Goal: Information Seeking & Learning: Learn about a topic

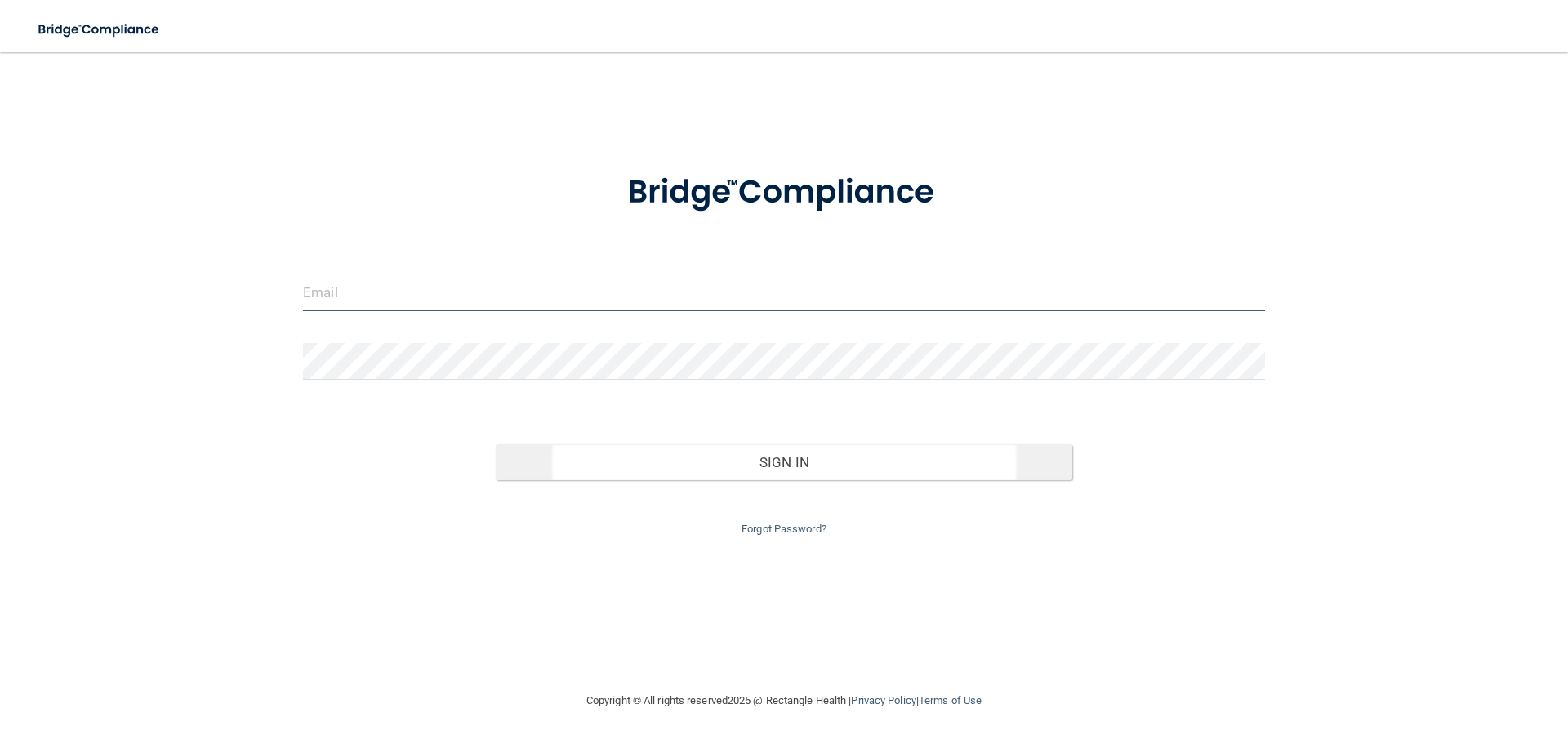
type input "[EMAIL_ADDRESS][DOMAIN_NAME]"
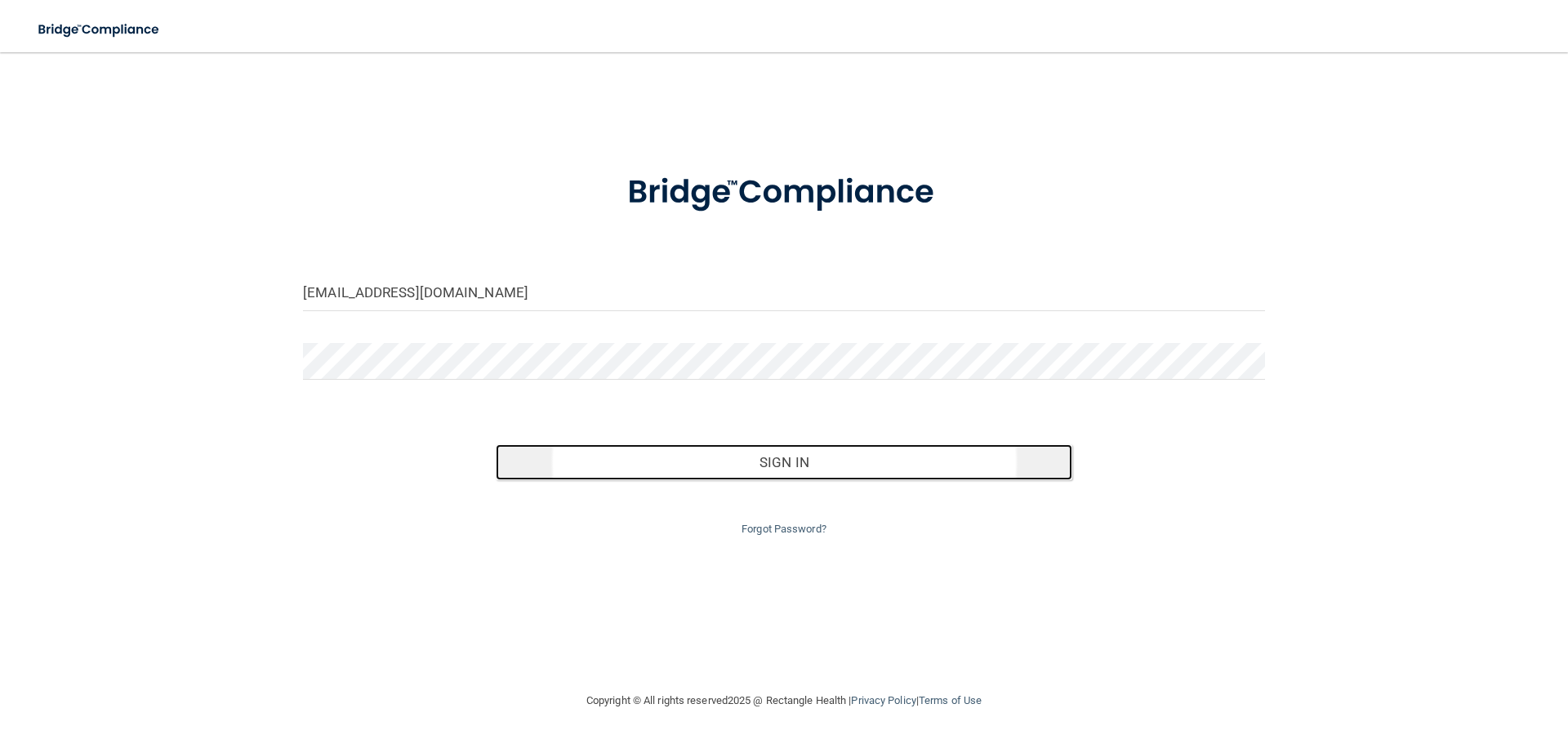
click at [772, 473] on button "Sign In" at bounding box center [784, 462] width 578 height 36
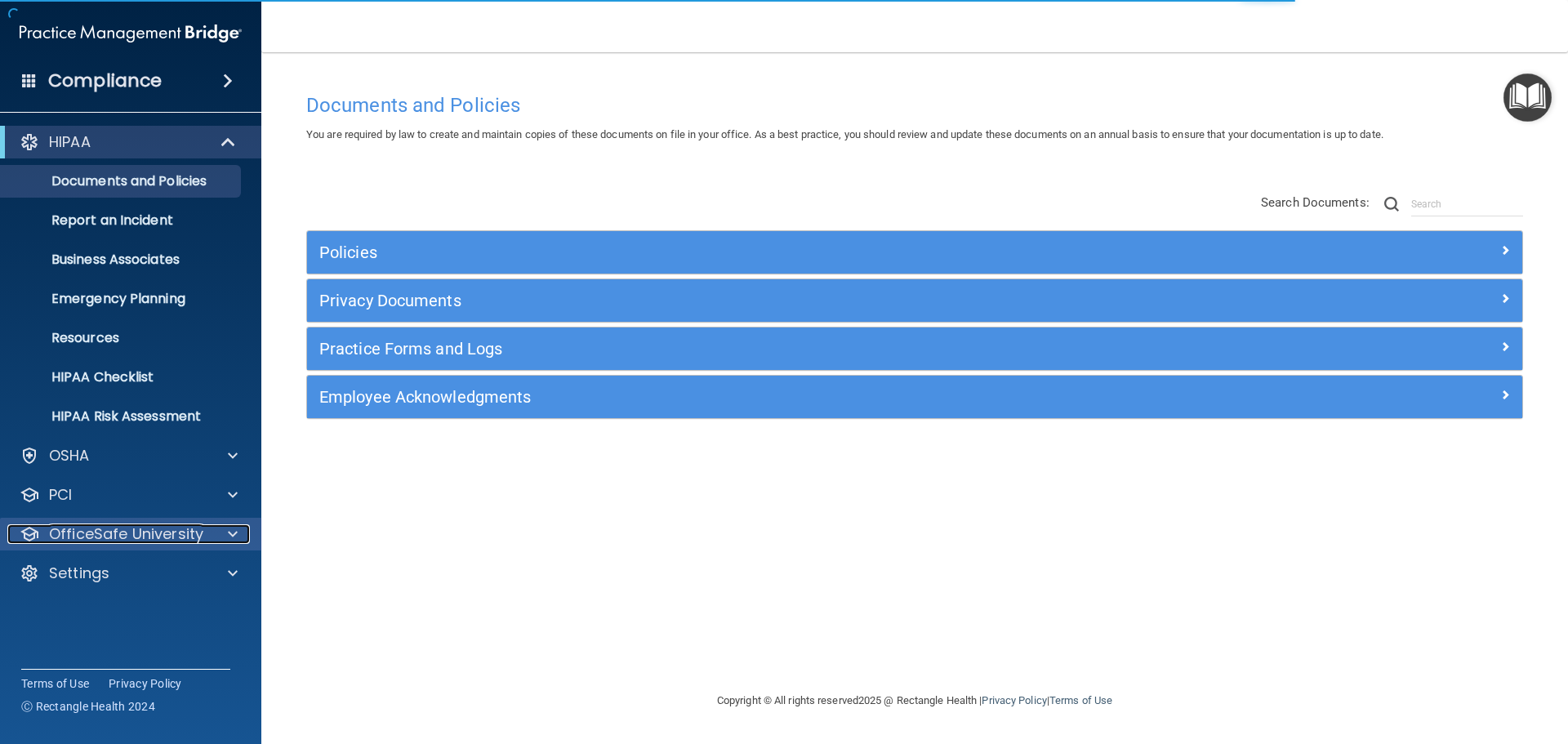
click at [160, 532] on p "OfficeSafe University" at bounding box center [126, 534] width 154 height 20
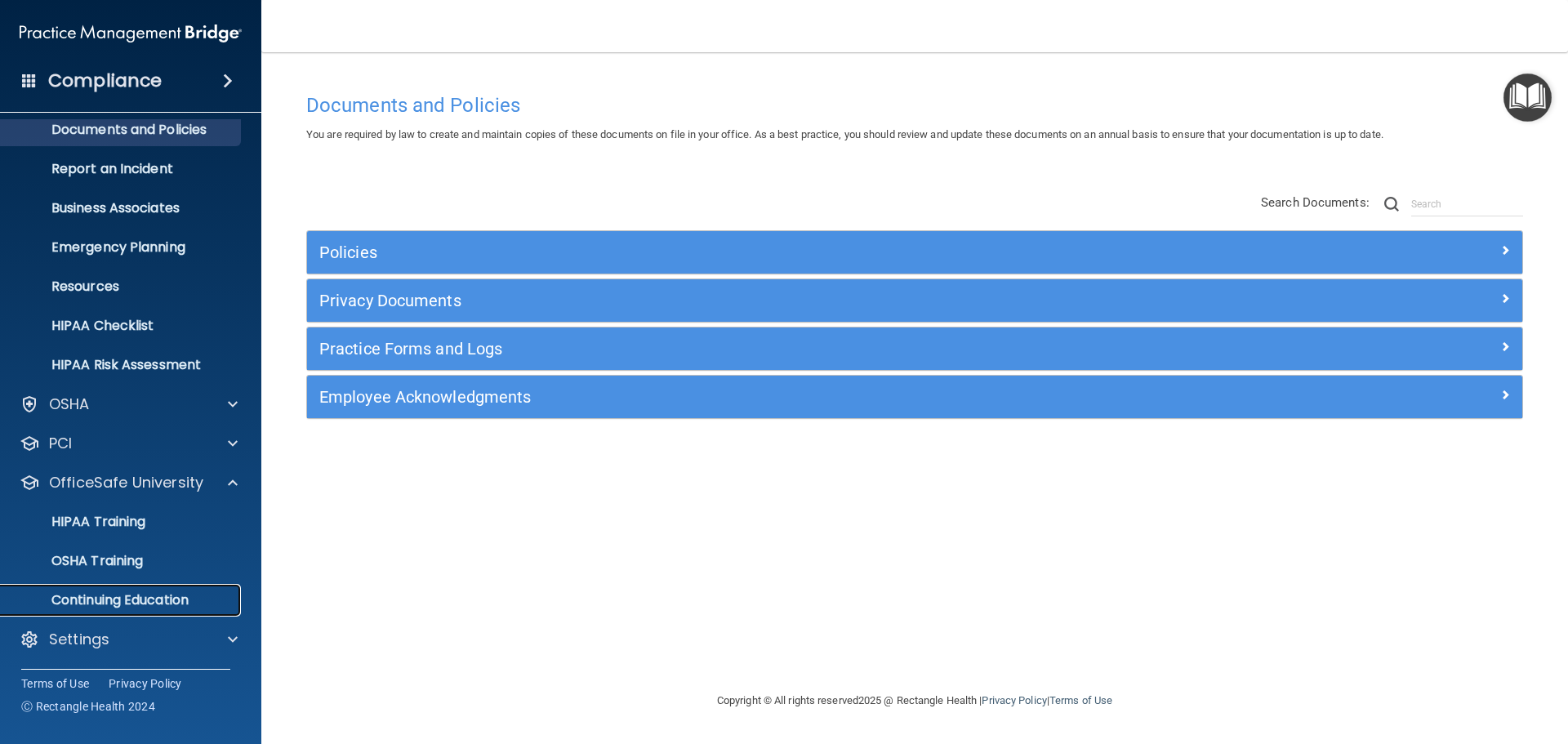
click at [176, 597] on p "Continuing Education" at bounding box center [122, 600] width 223 height 16
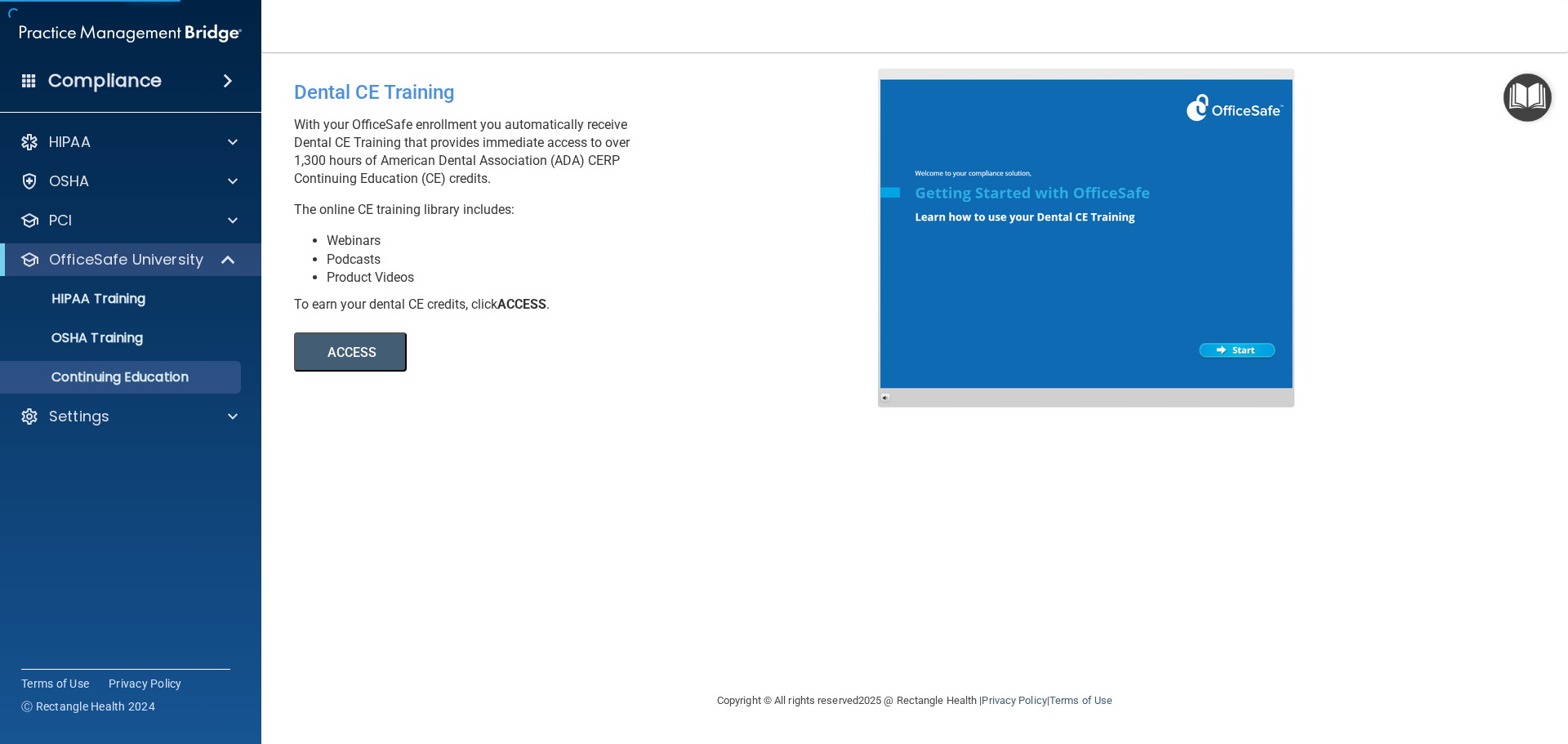
click at [386, 358] on button "ACCESS" at bounding box center [351, 352] width 113 height 39
click at [132, 425] on div "Settings" at bounding box center [109, 417] width 203 height 20
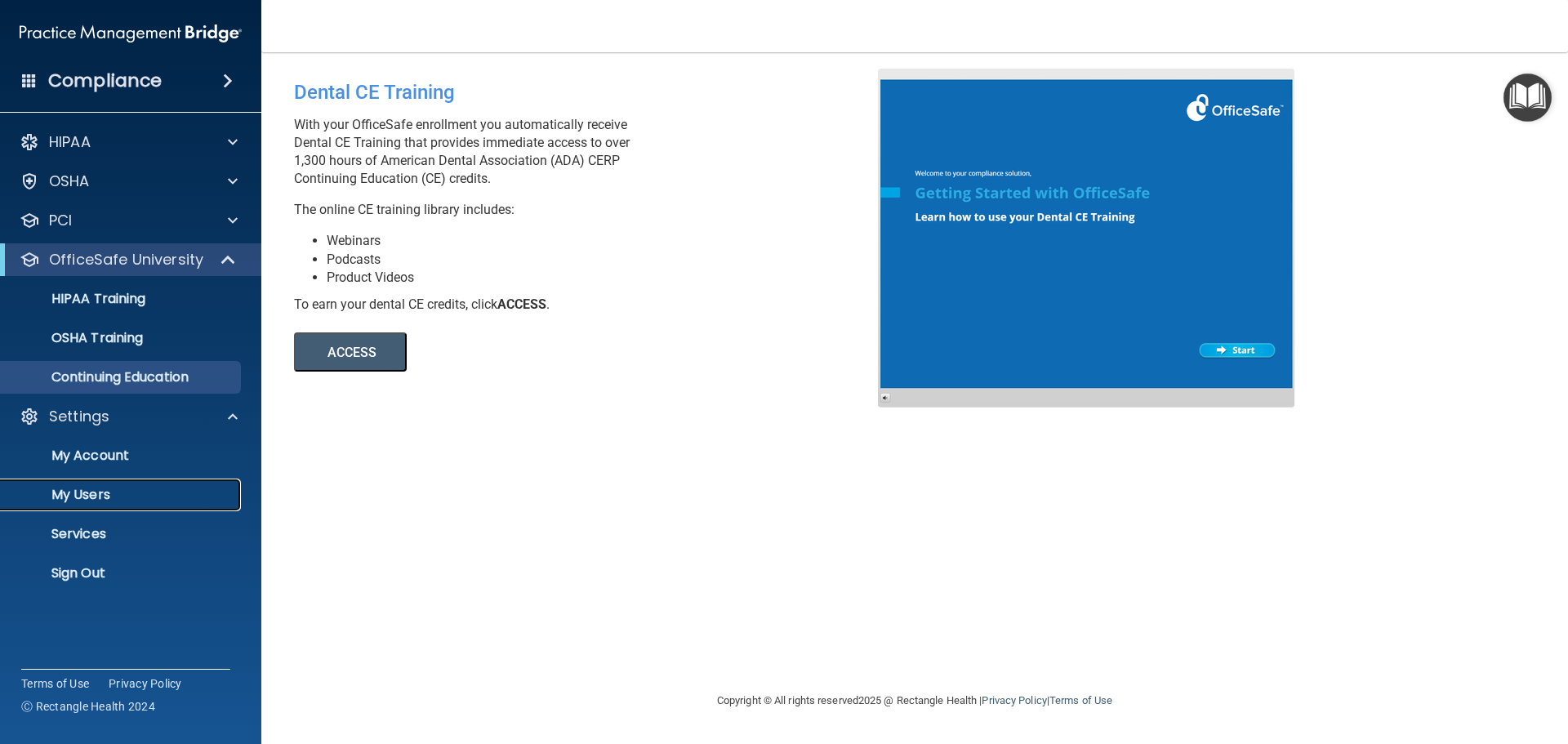
click at [126, 489] on p "My Users" at bounding box center [122, 495] width 223 height 16
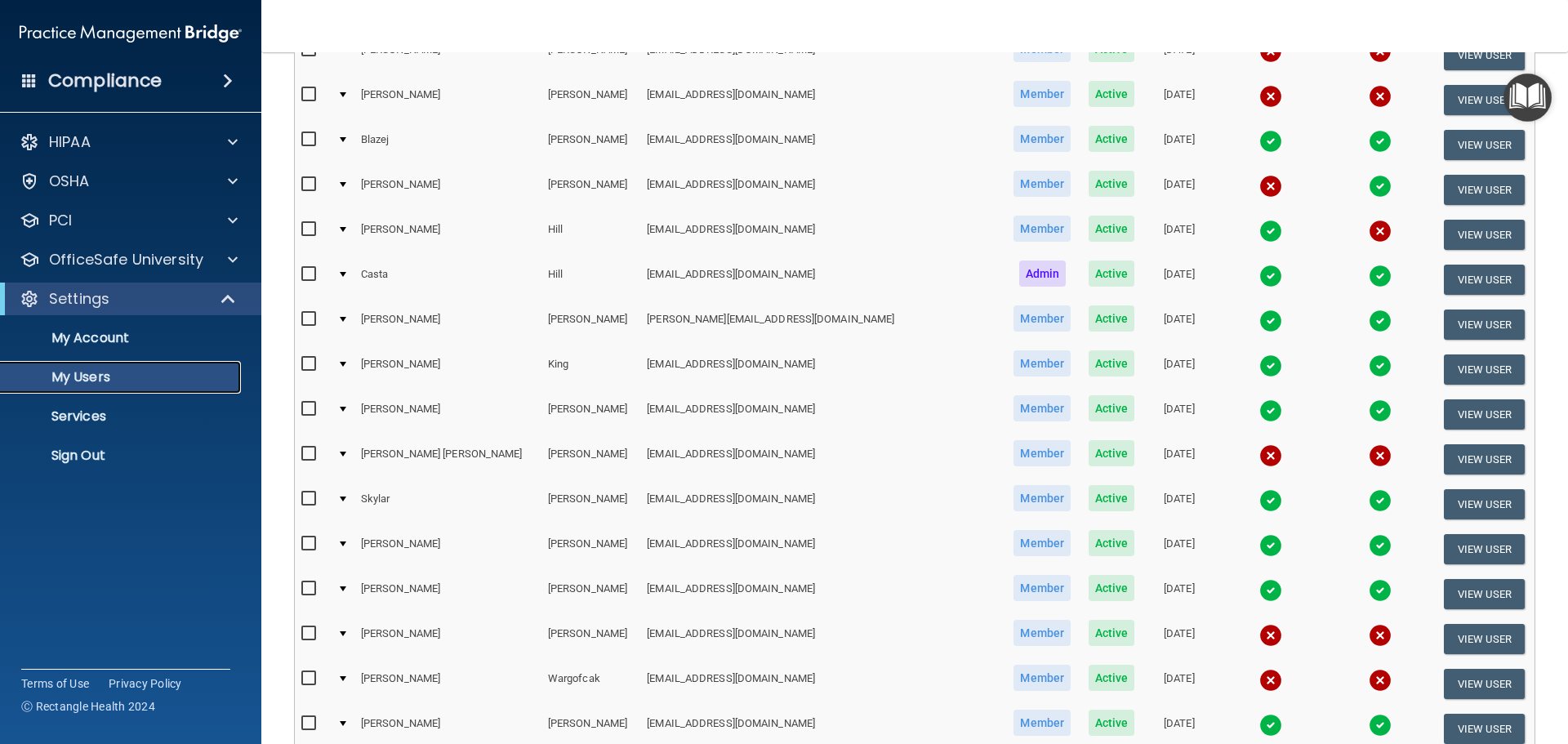
scroll to position [327, 0]
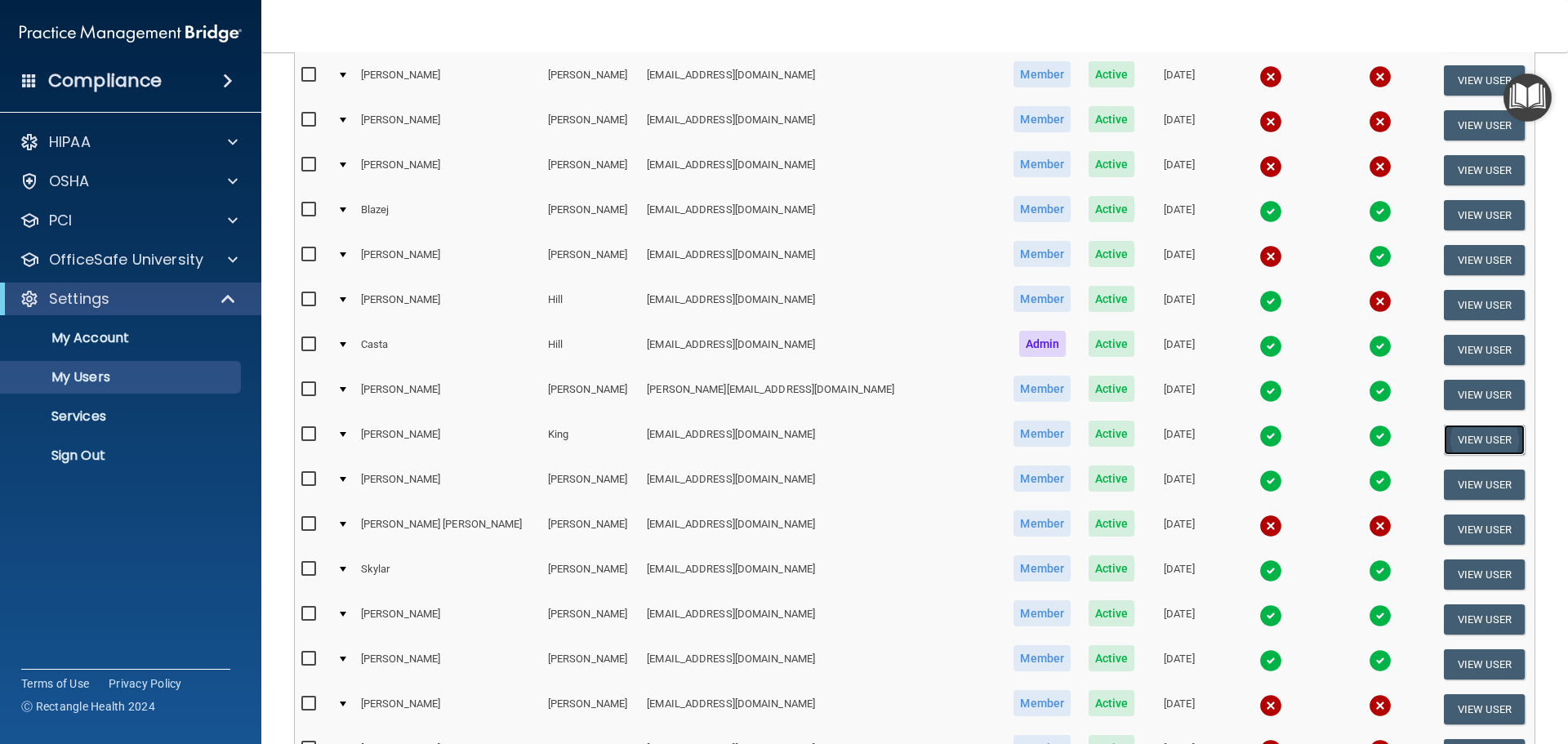
click at [1455, 435] on button "View User" at bounding box center [1484, 439] width 81 height 30
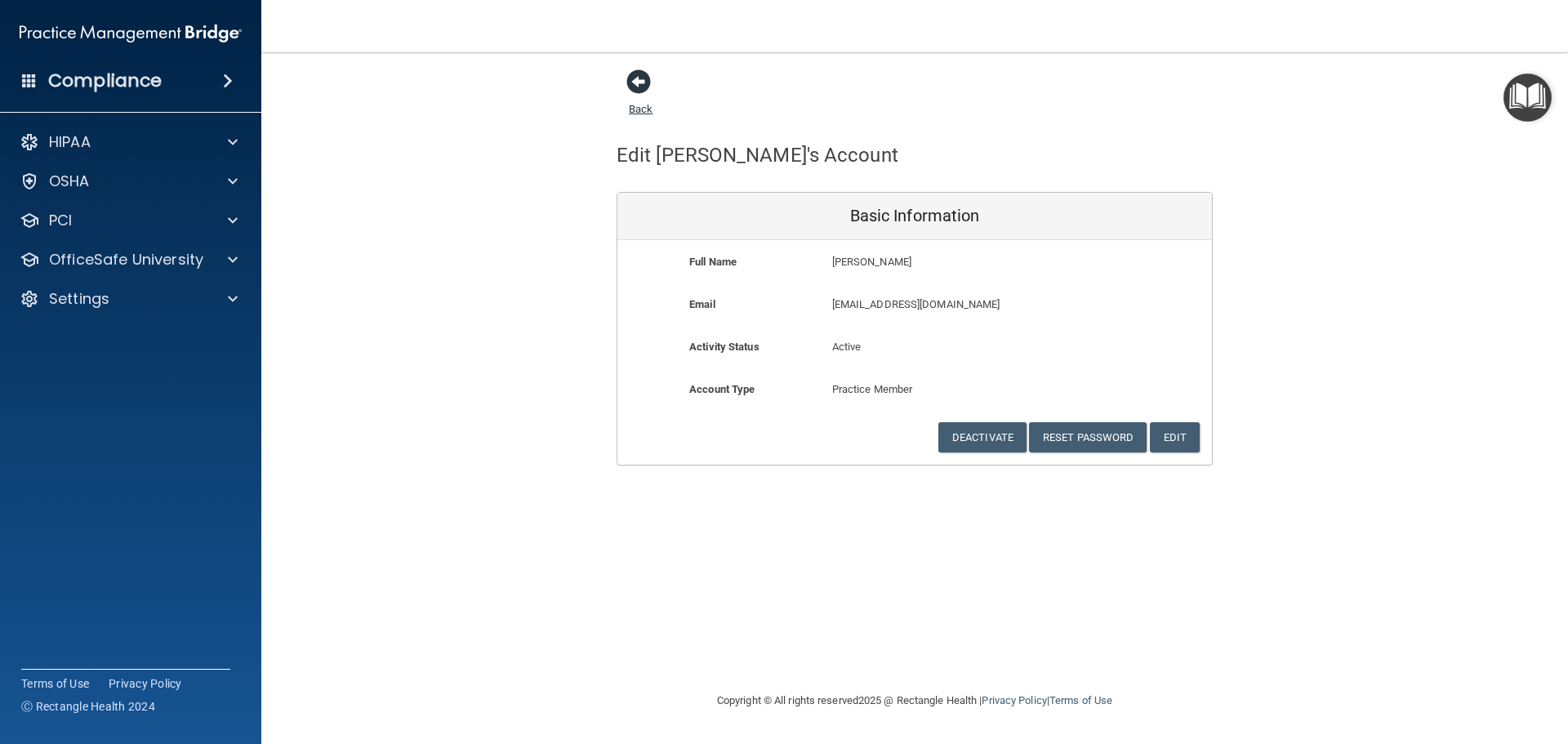
click at [641, 108] on link "Back" at bounding box center [641, 99] width 24 height 32
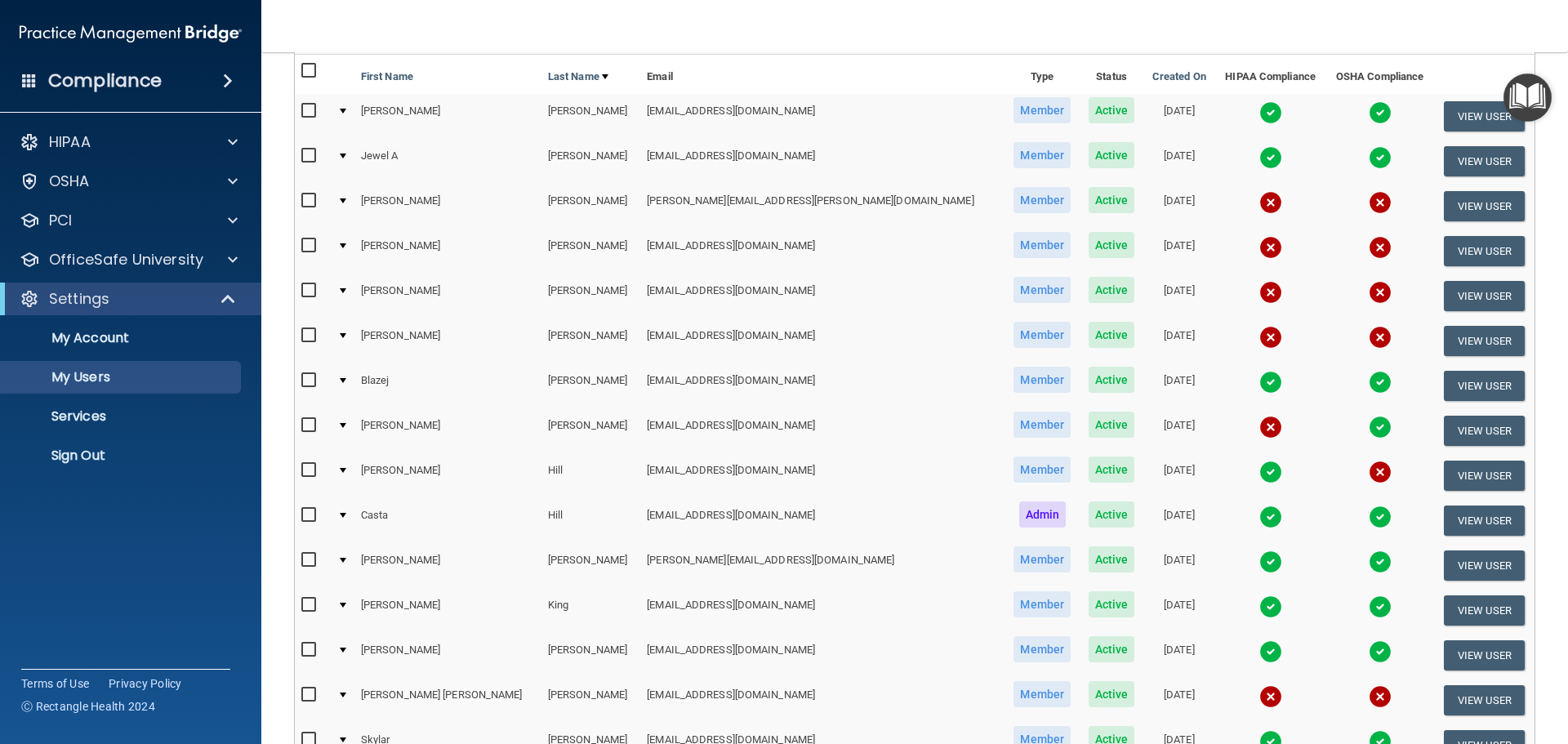
scroll to position [163, 0]
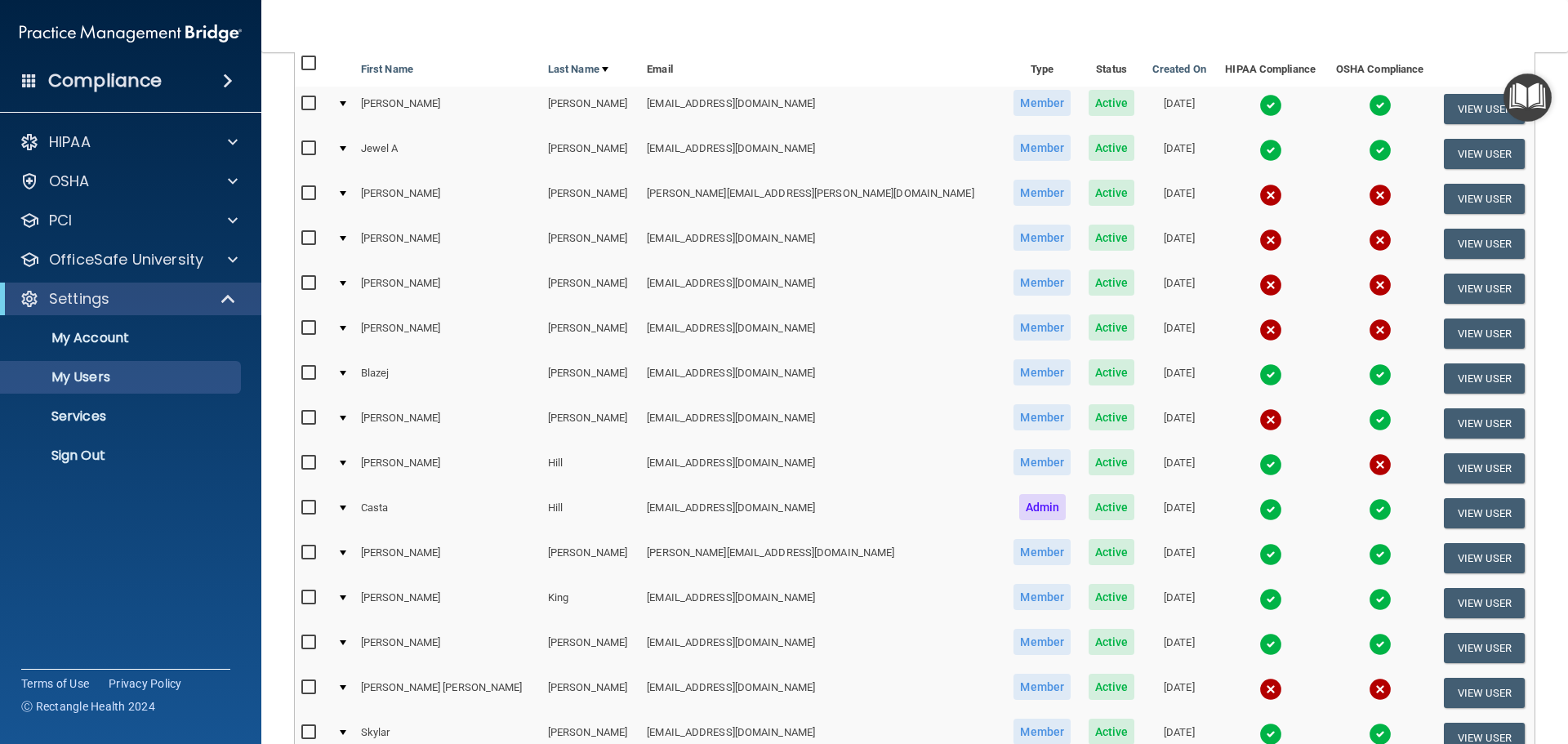
click at [422, 602] on td "[PERSON_NAME]" at bounding box center [448, 603] width 187 height 45
click at [304, 597] on input "checkbox" at bounding box center [310, 598] width 19 height 13
checkbox input "true"
click at [1013, 595] on span "Member" at bounding box center [1042, 597] width 57 height 26
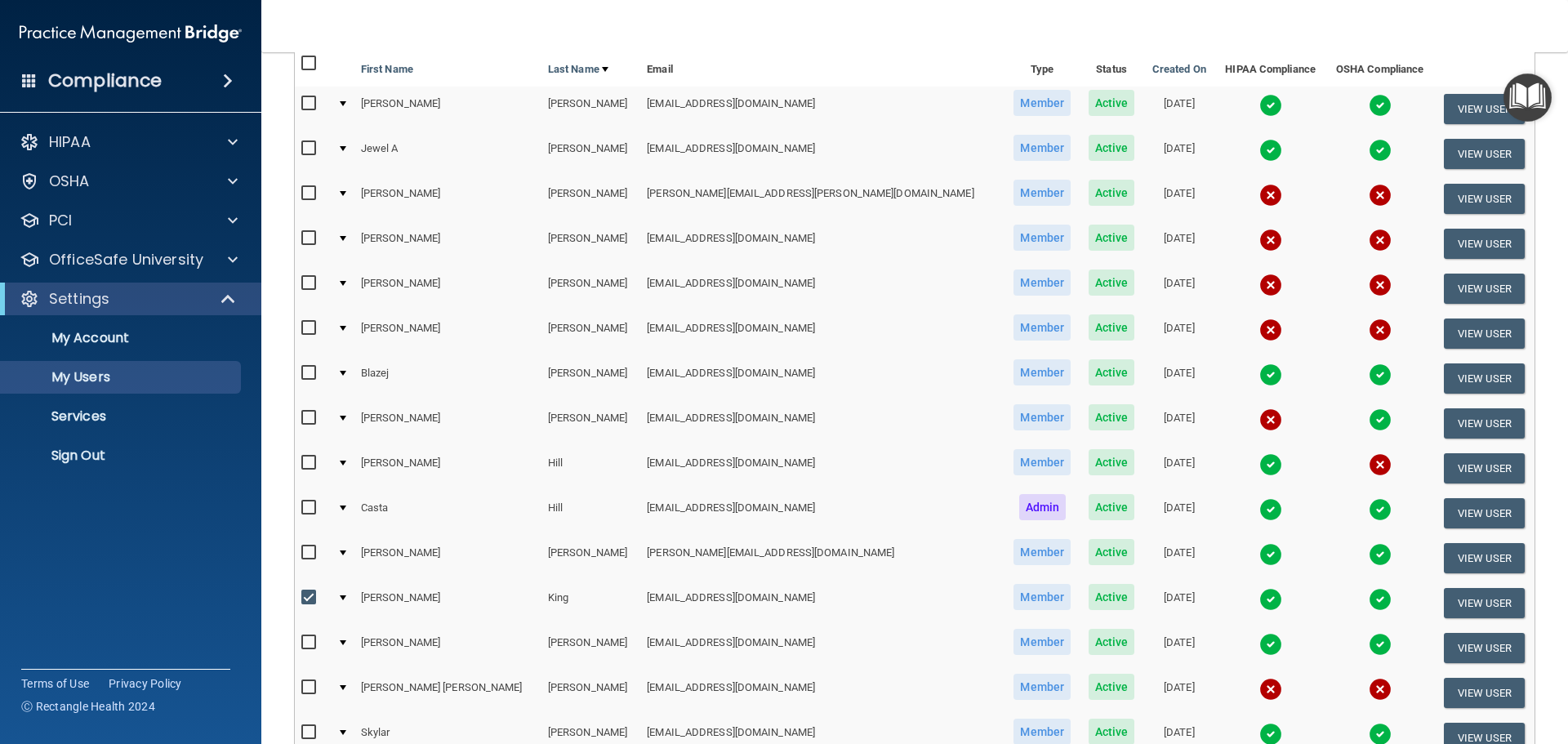
click at [1259, 592] on img at bounding box center [1271, 599] width 23 height 23
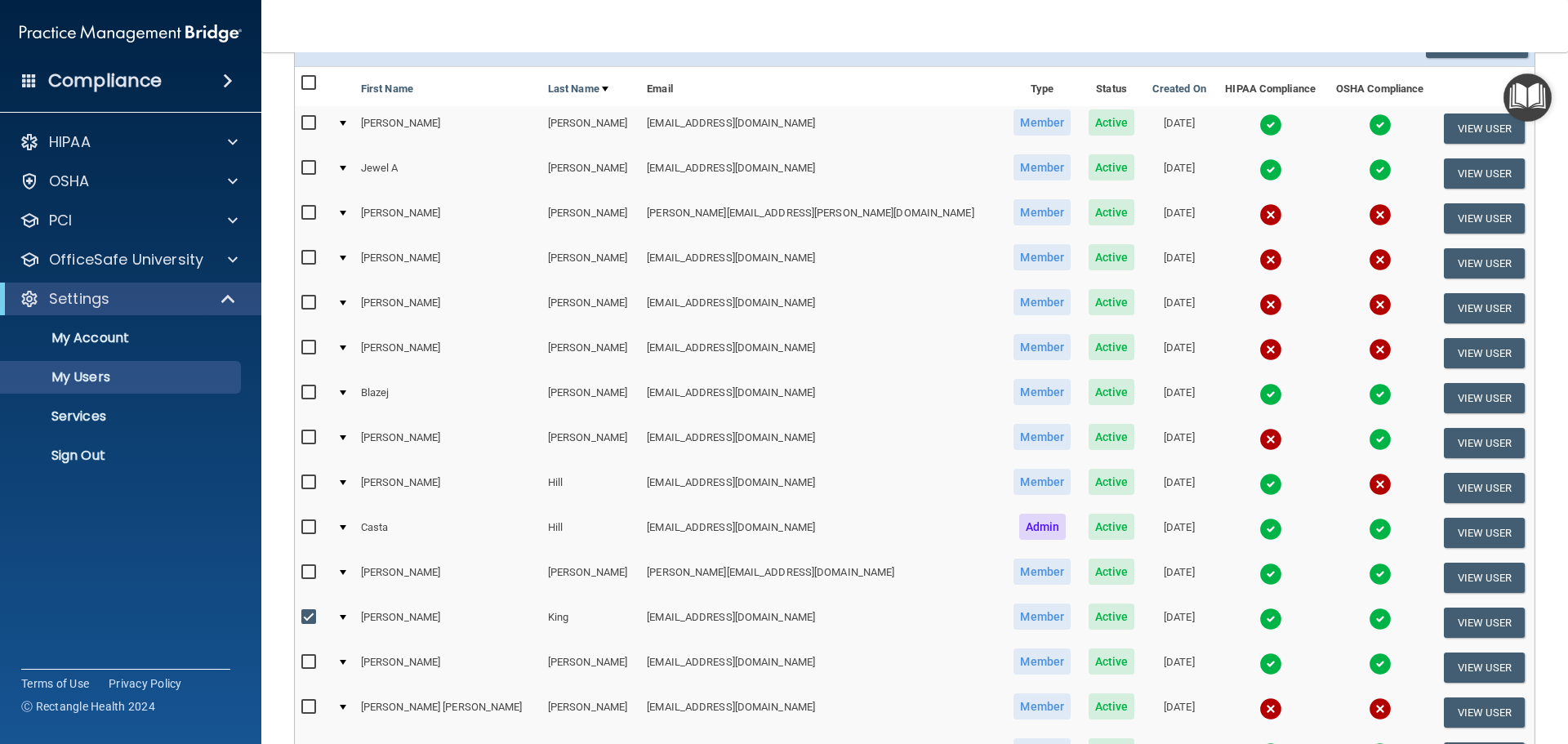
click at [1215, 592] on td at bounding box center [1271, 577] width 111 height 45
click at [1231, 573] on td at bounding box center [1271, 577] width 111 height 45
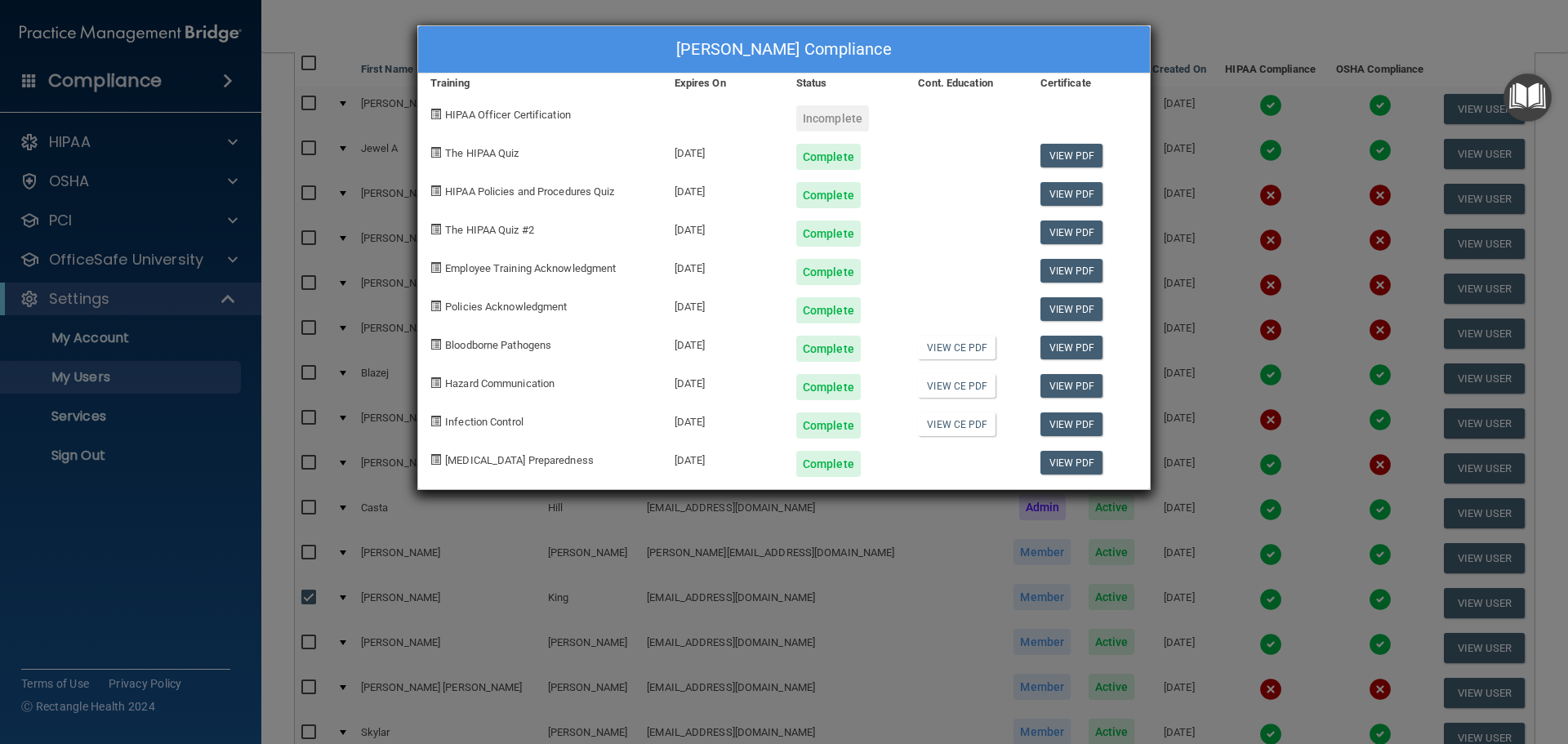
click at [1199, 29] on div "[PERSON_NAME] Compliance Training Expires On Status Cont. Education Certificate…" at bounding box center [784, 372] width 1568 height 744
click at [1240, 23] on div "[PERSON_NAME] Compliance Training Expires On Status Cont. Education Certificate…" at bounding box center [784, 372] width 1568 height 744
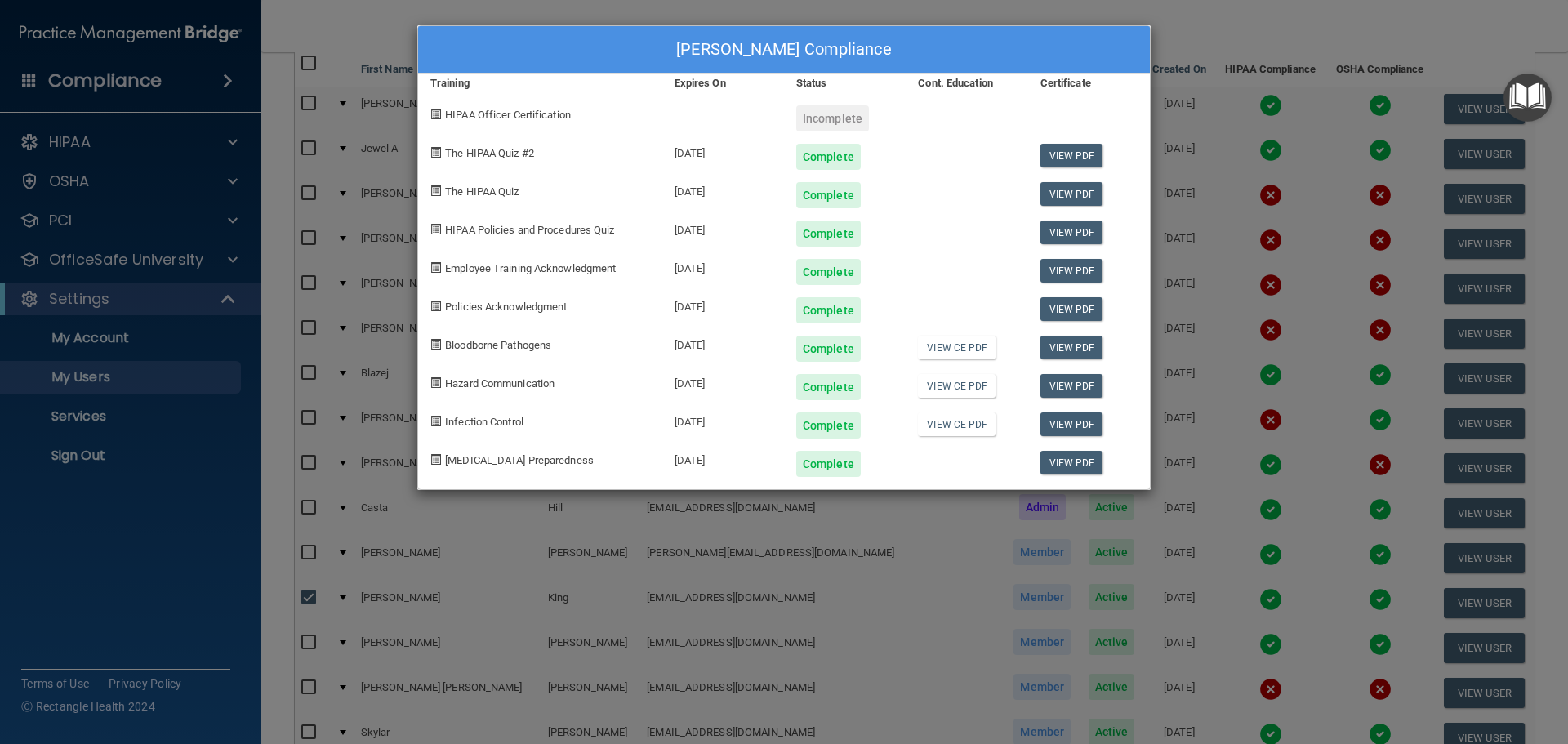
click at [1240, 23] on div "[PERSON_NAME] Compliance Training Expires On Status Cont. Education Certificate…" at bounding box center [784, 372] width 1568 height 744
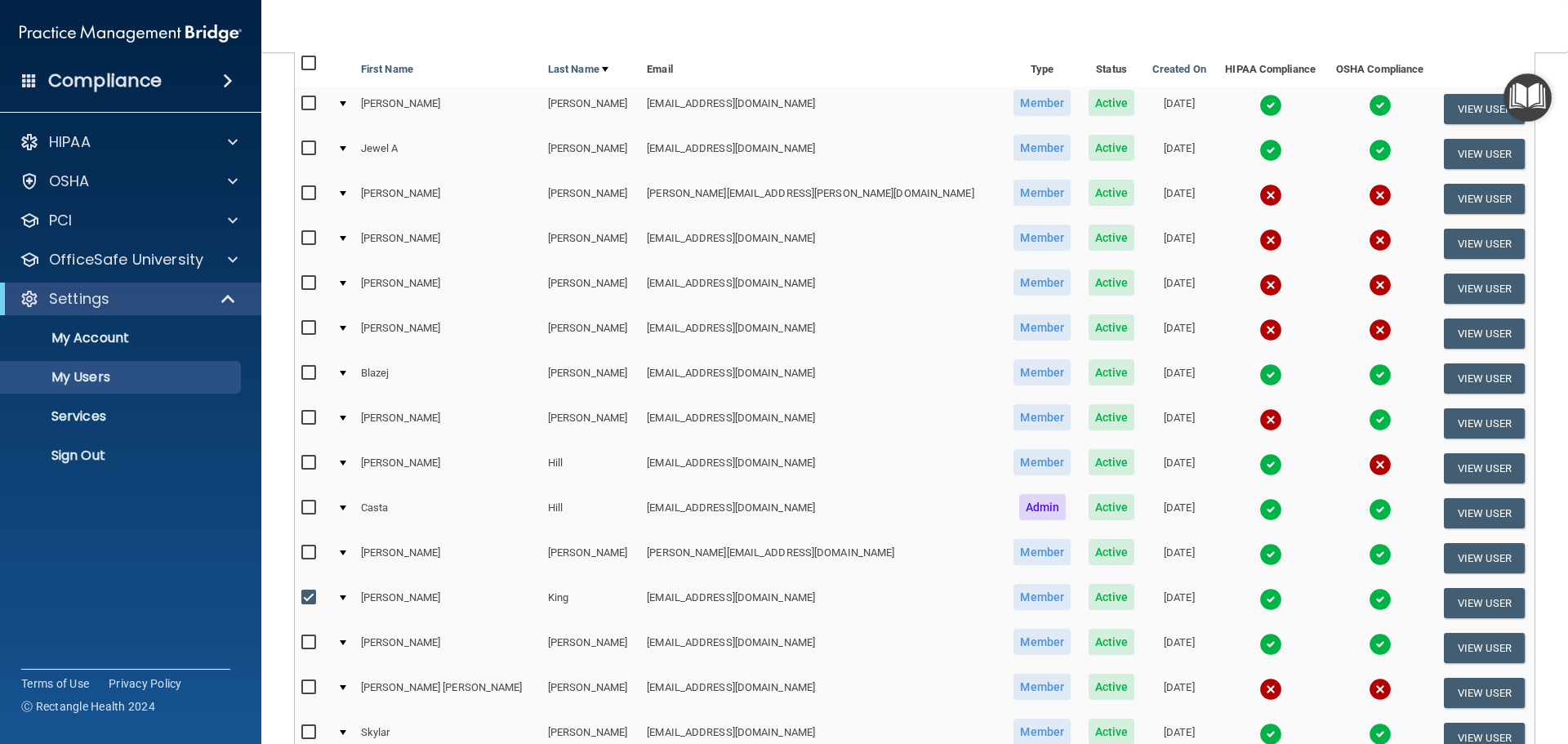
click at [1259, 601] on img at bounding box center [1271, 599] width 23 height 23
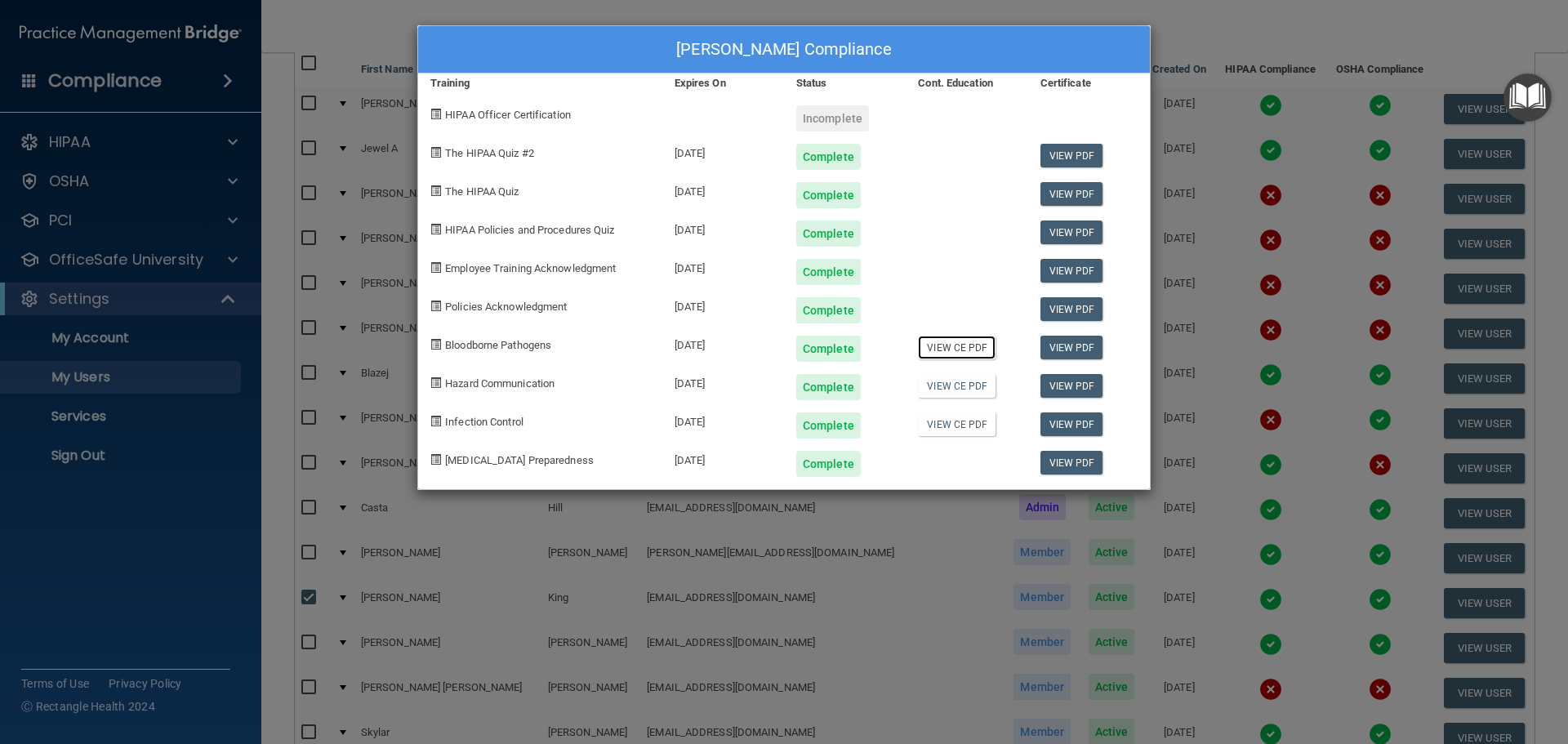
click at [956, 350] on link "View CE PDF" at bounding box center [956, 347] width 78 height 24
click at [979, 387] on link "View CE PDF" at bounding box center [956, 385] width 78 height 24
click at [934, 430] on link "View CE PDF" at bounding box center [956, 424] width 78 height 24
click at [1351, 25] on div "[PERSON_NAME] Compliance Training Expires On Status Cont. Education Certificate…" at bounding box center [784, 372] width 1568 height 744
